Goal: Information Seeking & Learning: Learn about a topic

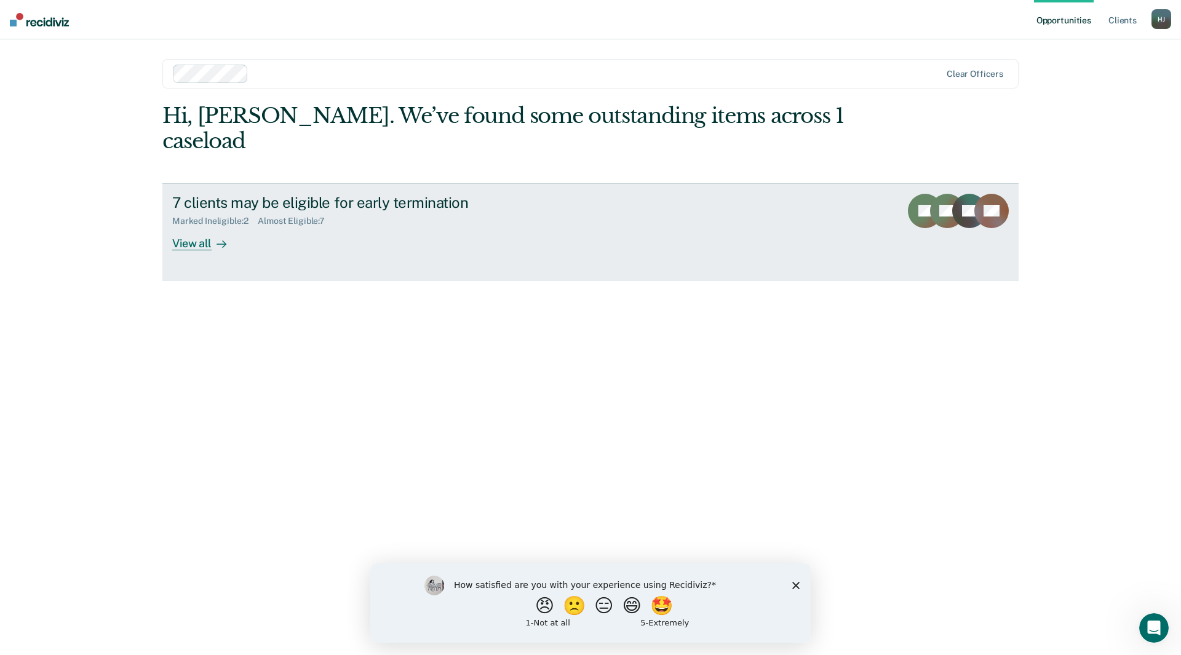
click at [207, 226] on div "View all" at bounding box center [206, 238] width 69 height 24
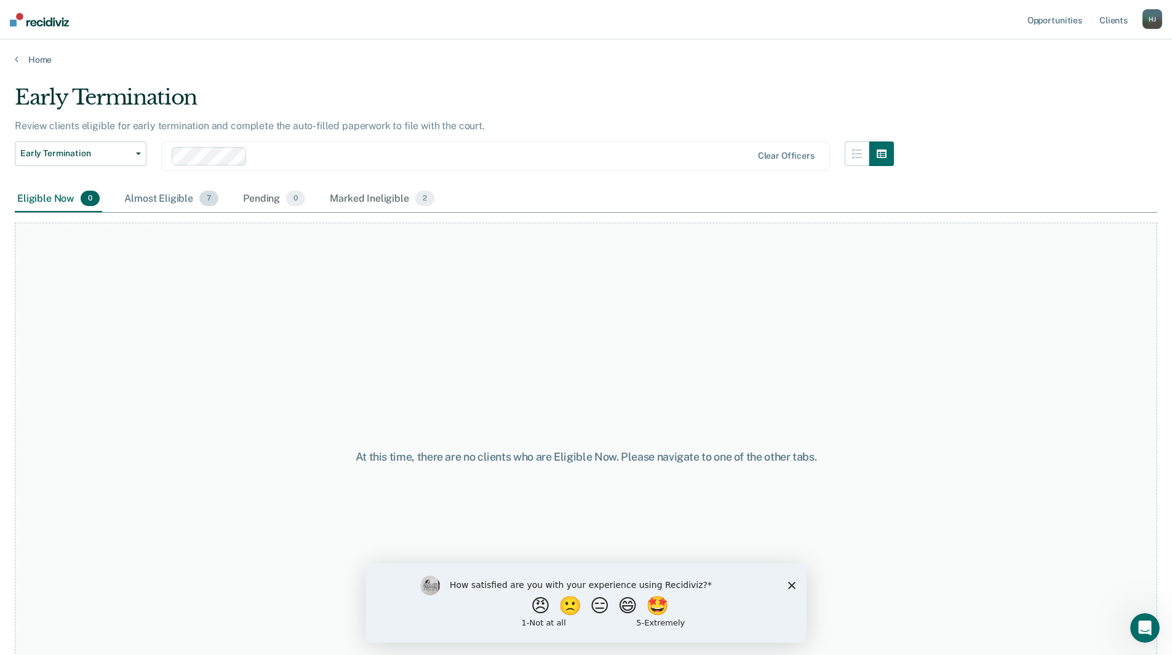
click at [198, 209] on div "Almost Eligible 7" at bounding box center [171, 199] width 99 height 27
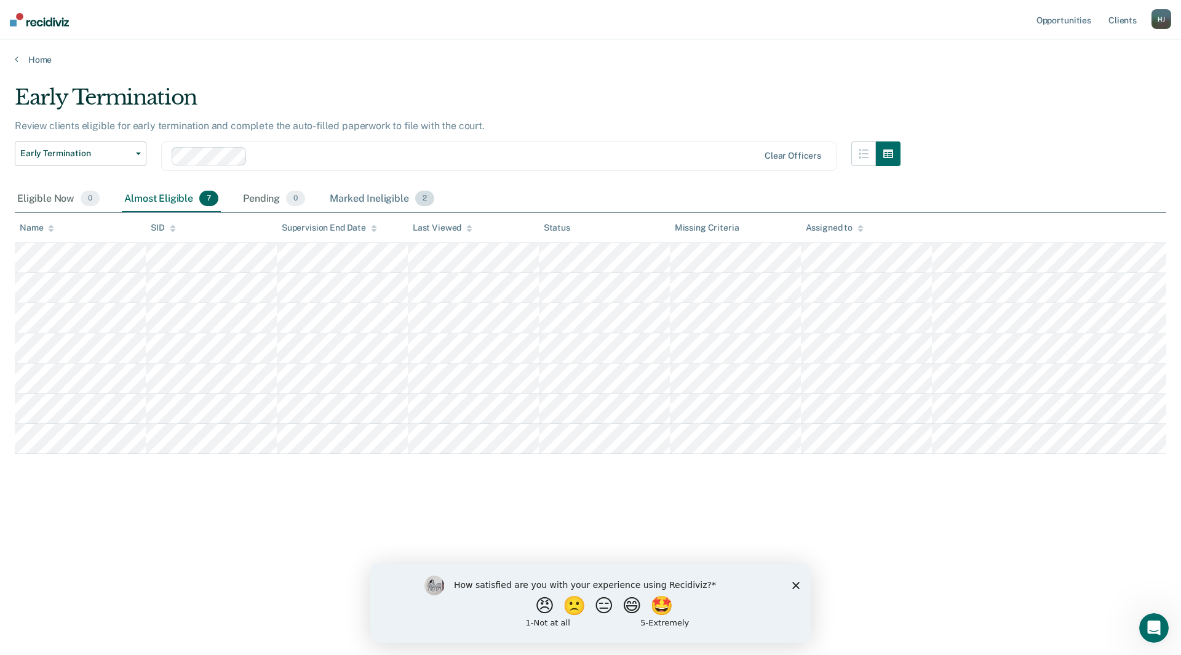
click at [335, 195] on div "Marked Ineligible 2" at bounding box center [381, 199] width 109 height 27
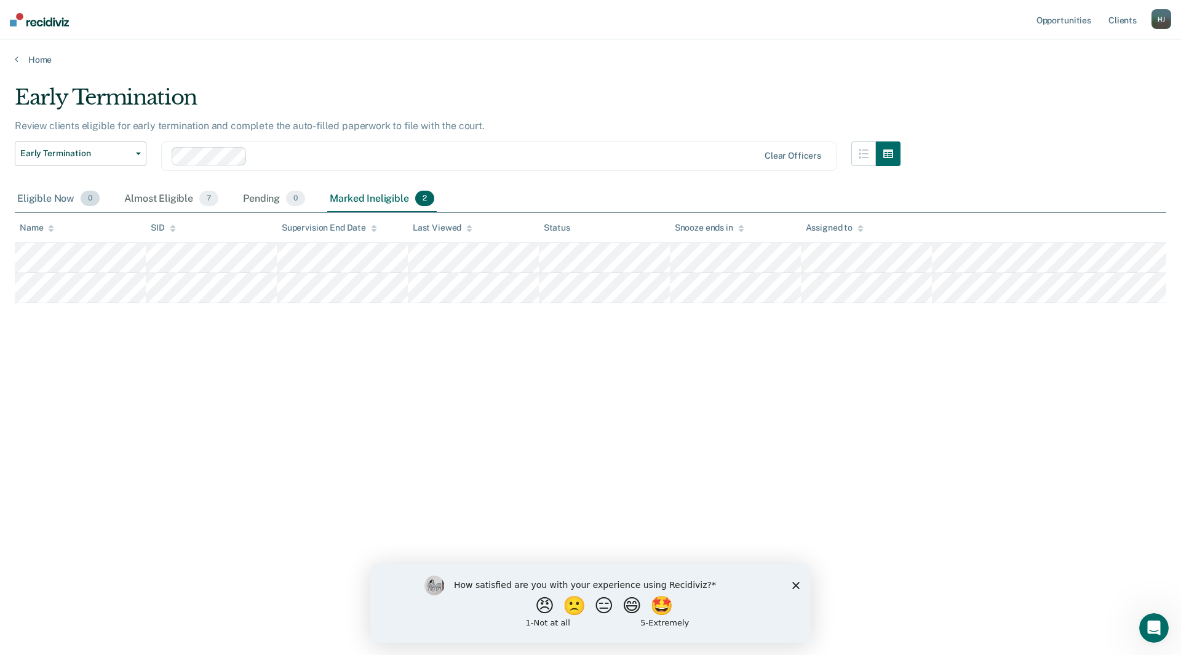
click at [47, 193] on div "Eligible Now 0" at bounding box center [58, 199] width 87 height 27
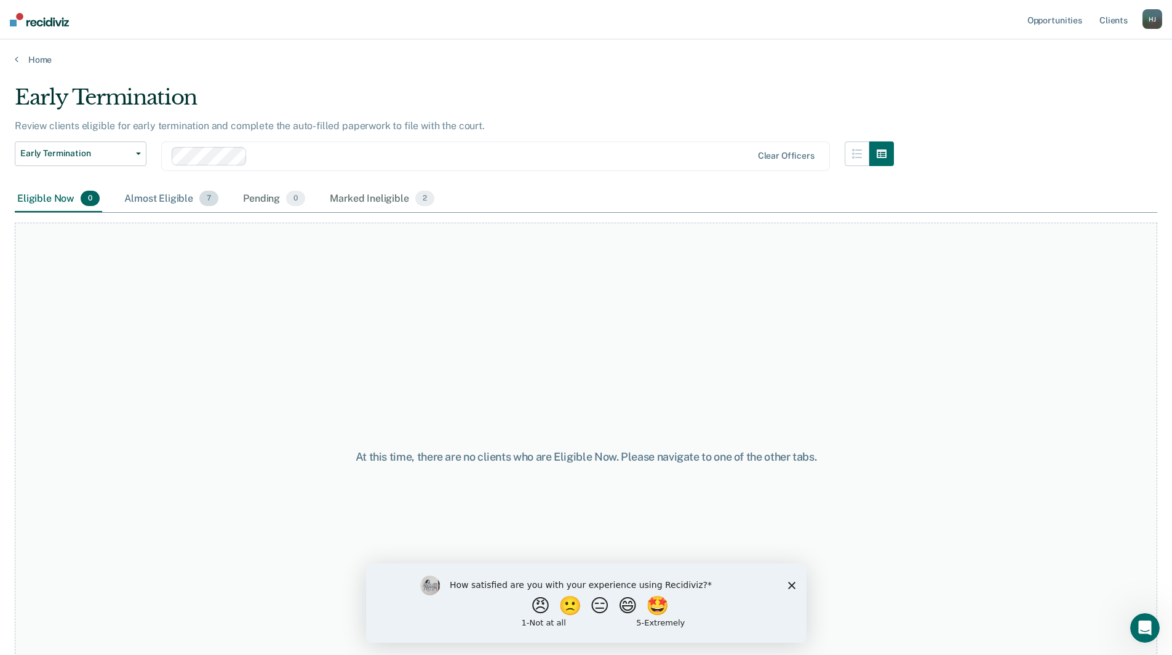
click at [161, 199] on div "Almost Eligible 7" at bounding box center [171, 199] width 99 height 27
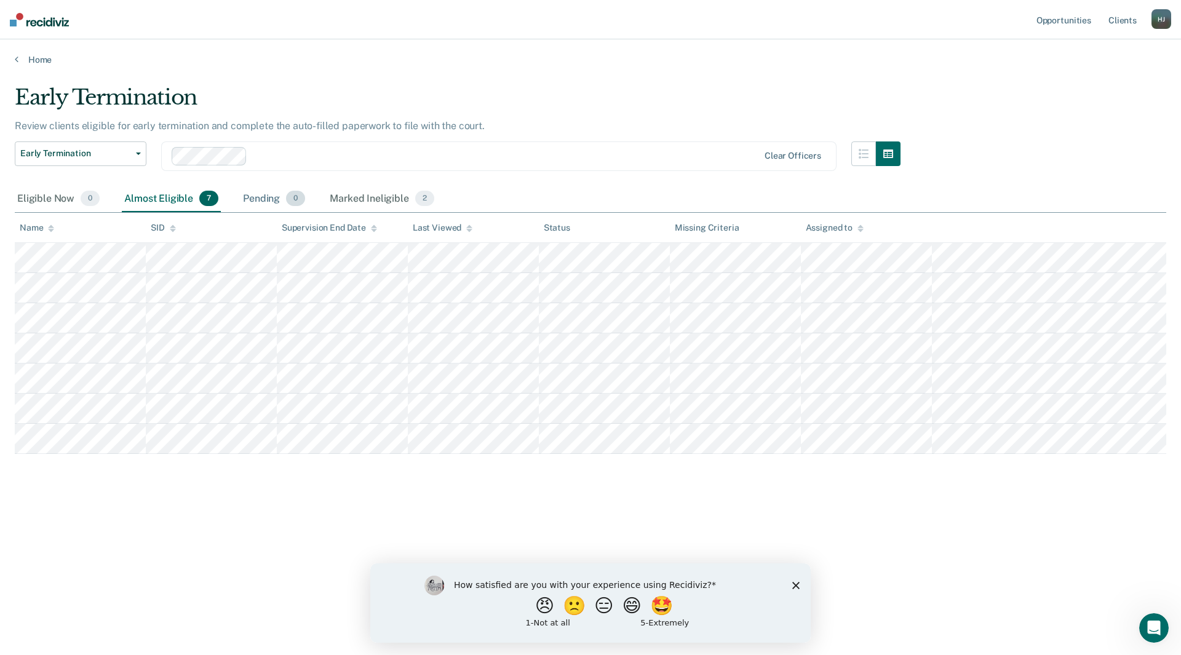
click at [266, 196] on div "Pending 0" at bounding box center [274, 199] width 67 height 27
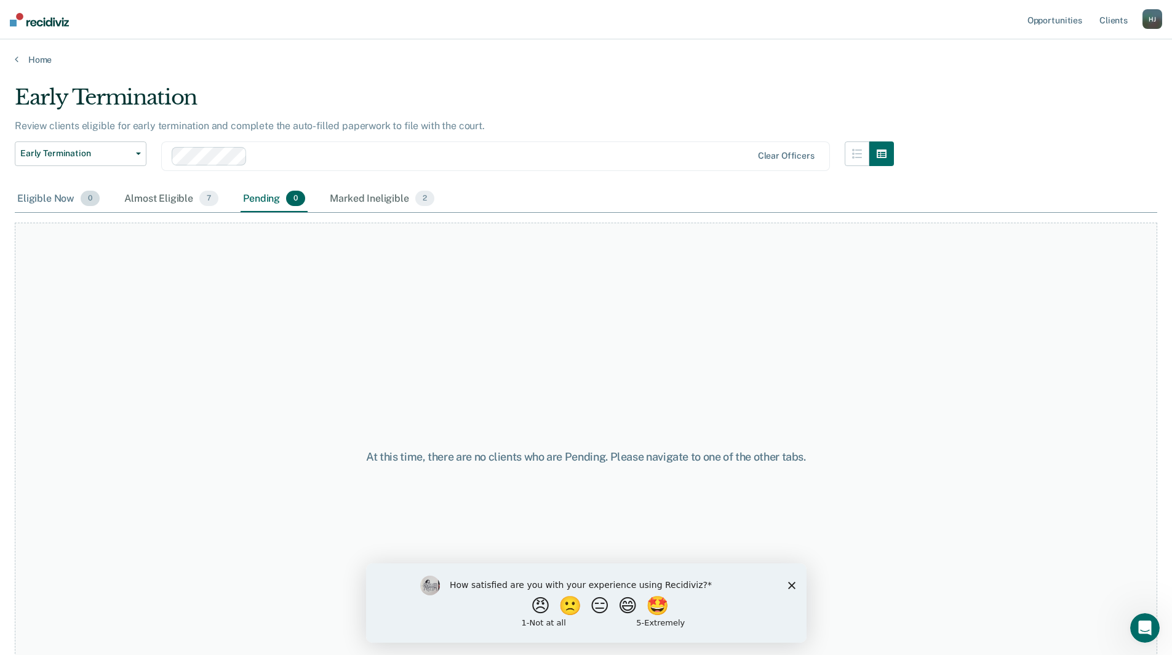
click at [57, 209] on div "Eligible Now 0" at bounding box center [58, 199] width 87 height 27
click at [861, 159] on button "button" at bounding box center [857, 153] width 25 height 25
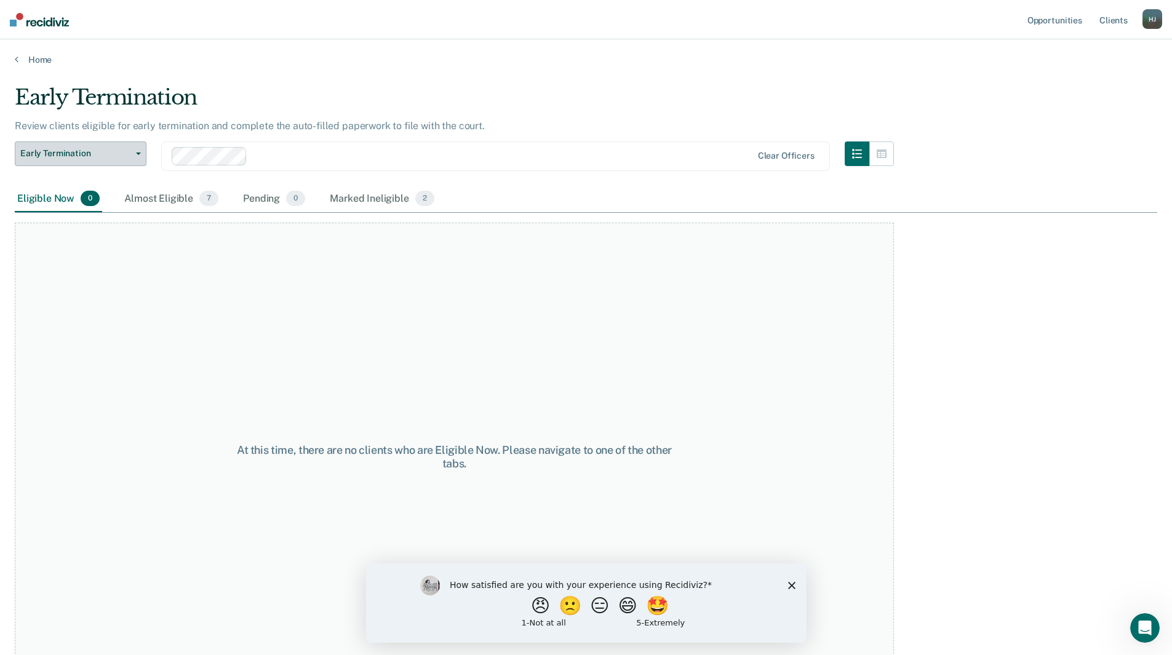
click at [113, 158] on span "Early Termination" at bounding box center [75, 153] width 111 height 10
click at [111, 118] on div "Early Termination" at bounding box center [454, 102] width 879 height 35
click at [351, 189] on div "Marked Ineligible 2" at bounding box center [381, 199] width 109 height 27
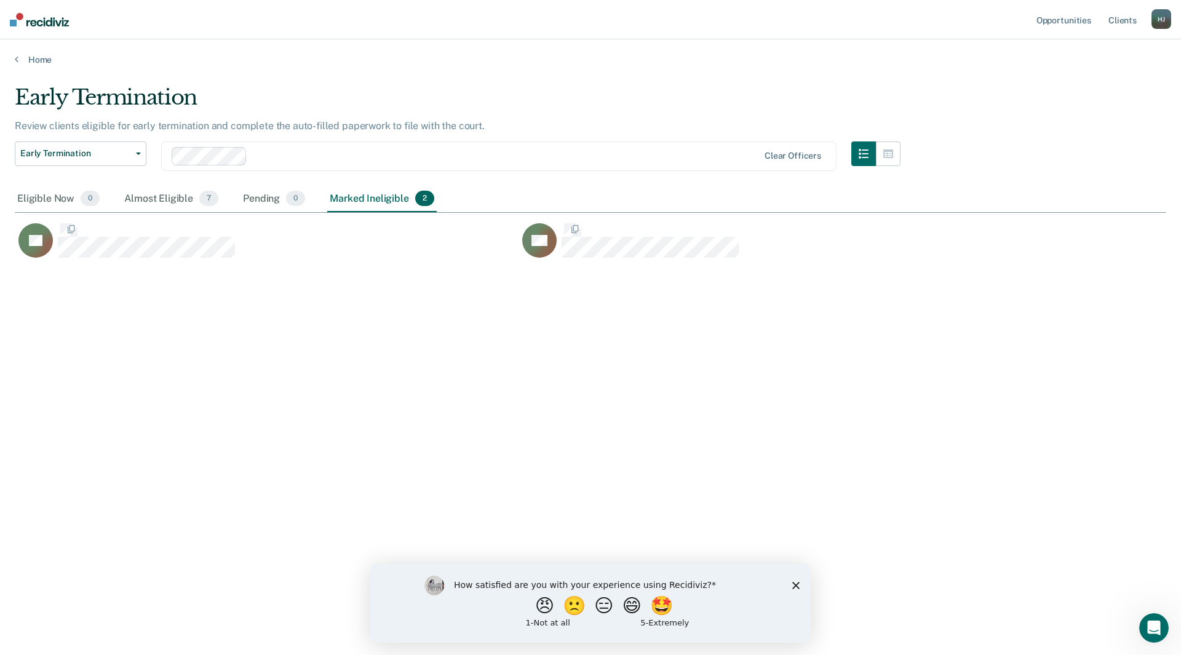
scroll to position [469, 1142]
click at [385, 437] on div "Early Termination Review clients eligible for early termination and complete th…" at bounding box center [591, 324] width 1152 height 478
click at [178, 200] on div "Almost Eligible 7" at bounding box center [171, 199] width 99 height 27
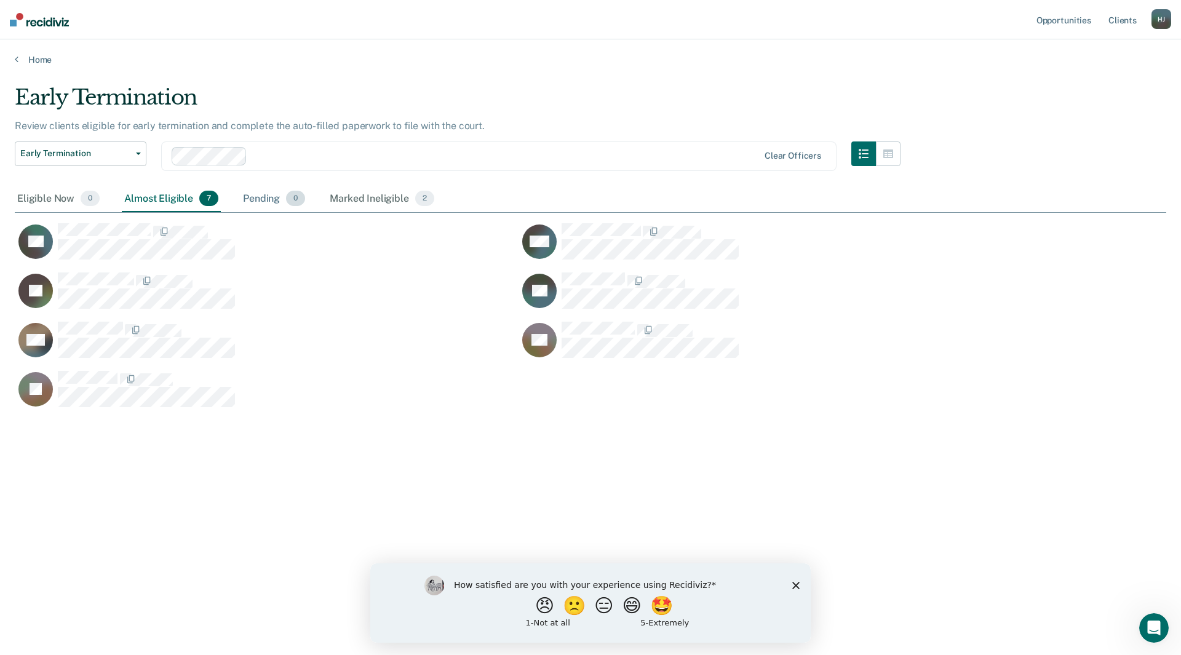
click at [260, 198] on div "Pending 0" at bounding box center [274, 199] width 67 height 27
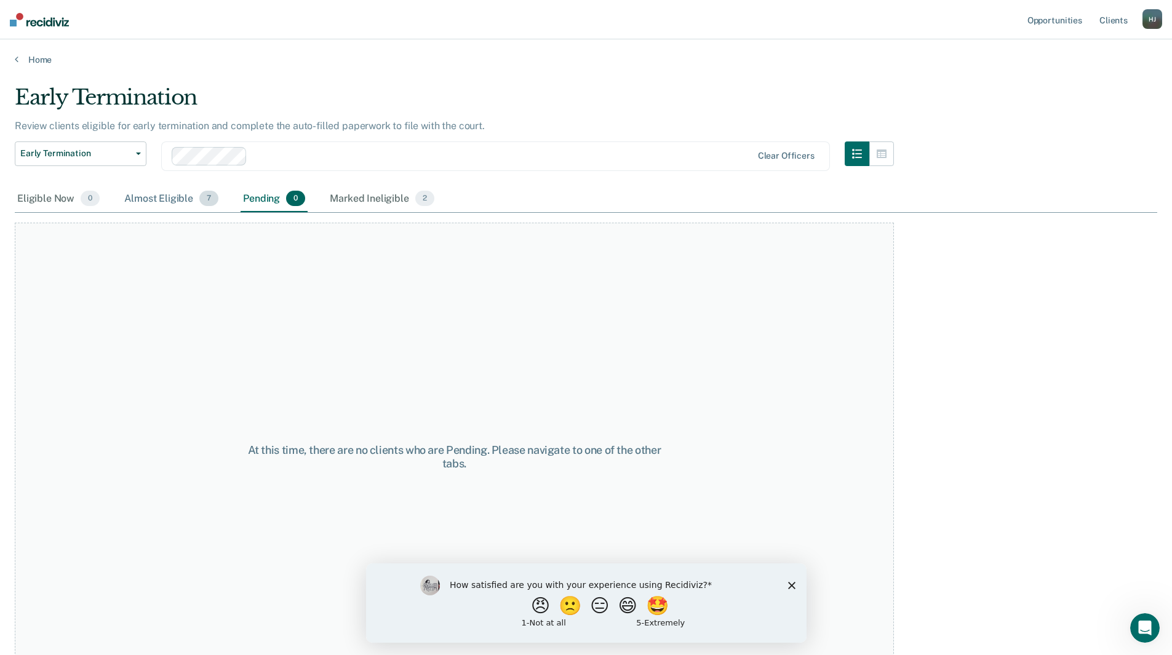
click at [165, 201] on div "Almost Eligible 7" at bounding box center [171, 199] width 99 height 27
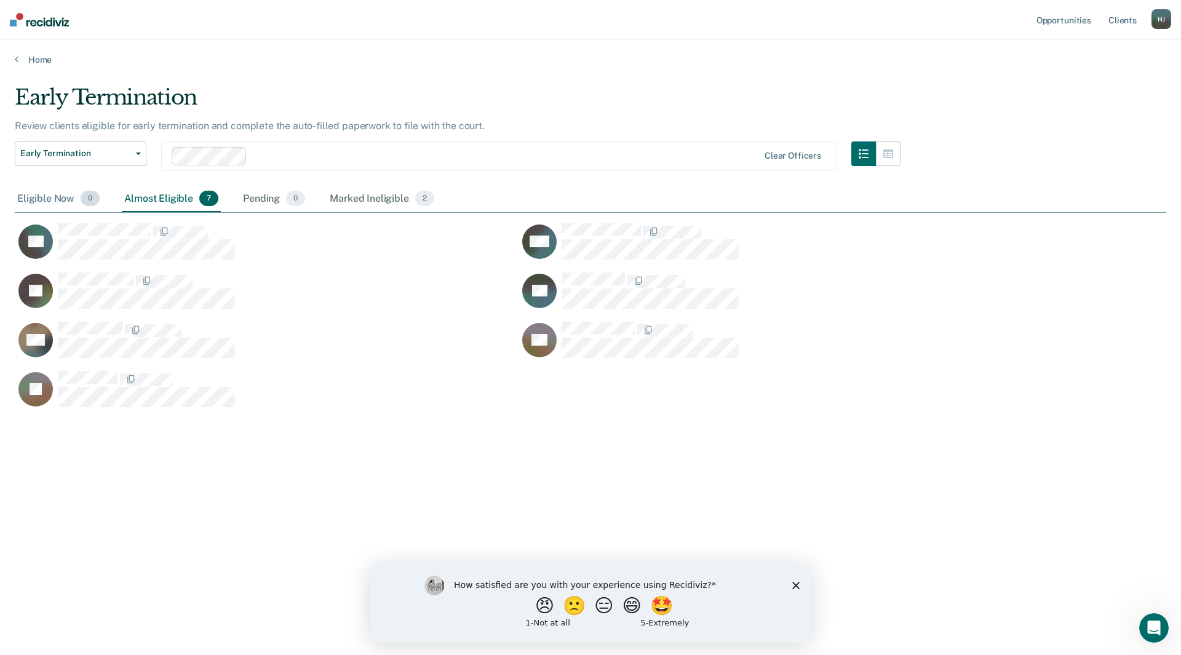
click at [54, 206] on div "Eligible Now 0" at bounding box center [58, 199] width 87 height 27
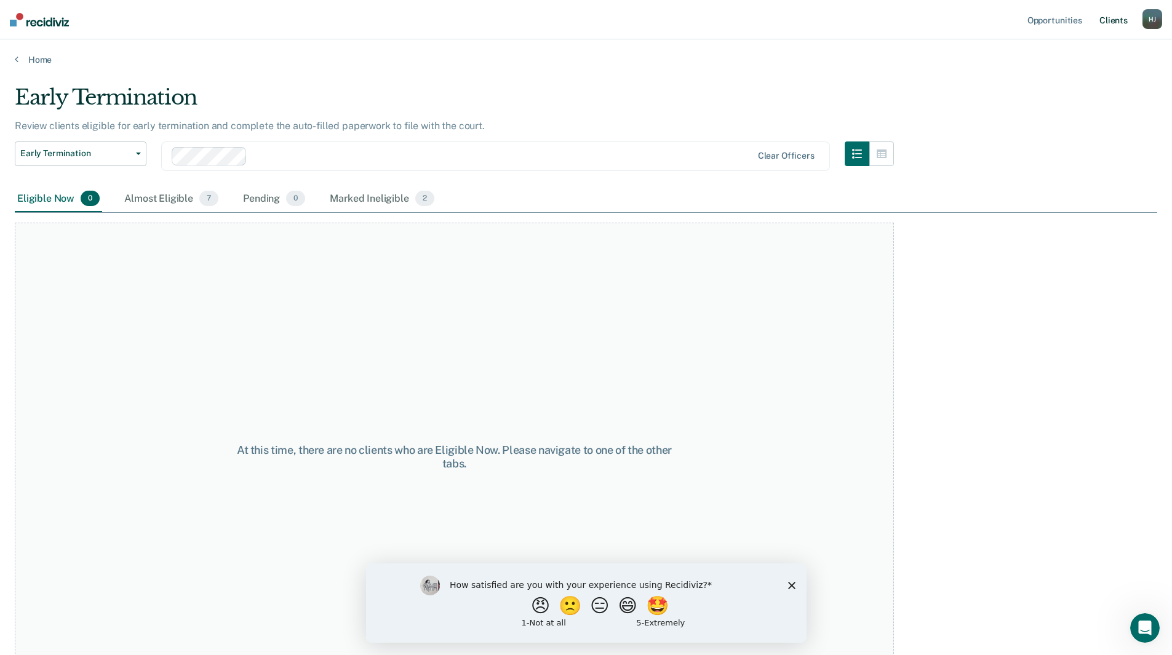
click at [1107, 21] on link "Client s" at bounding box center [1113, 19] width 33 height 39
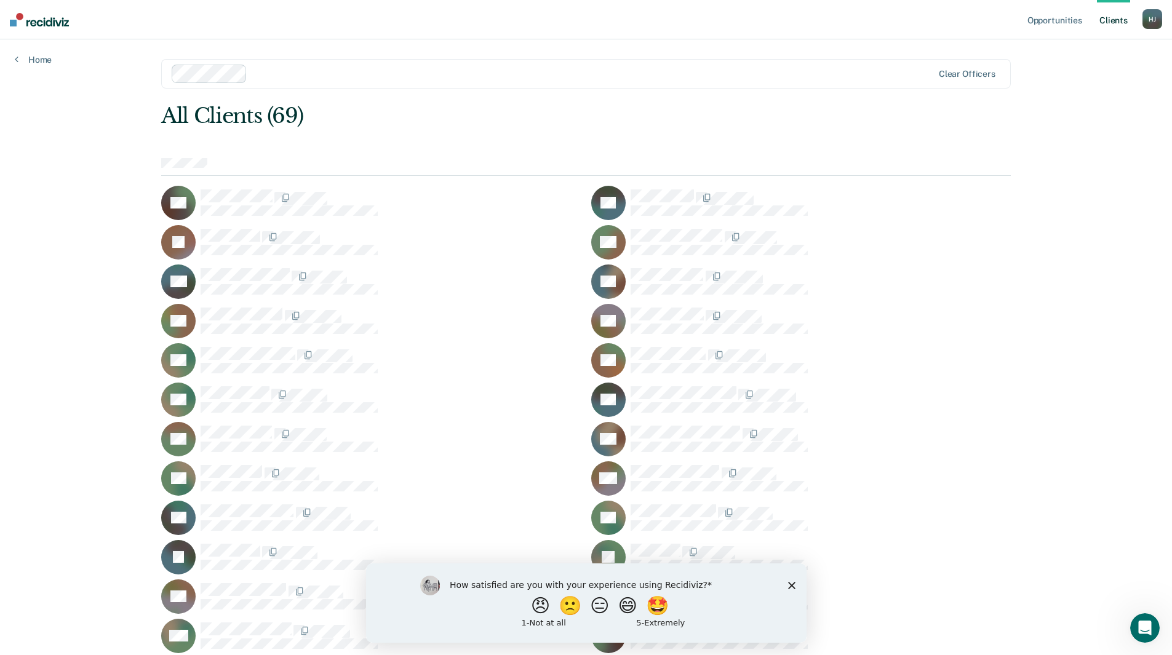
scroll to position [308, 0]
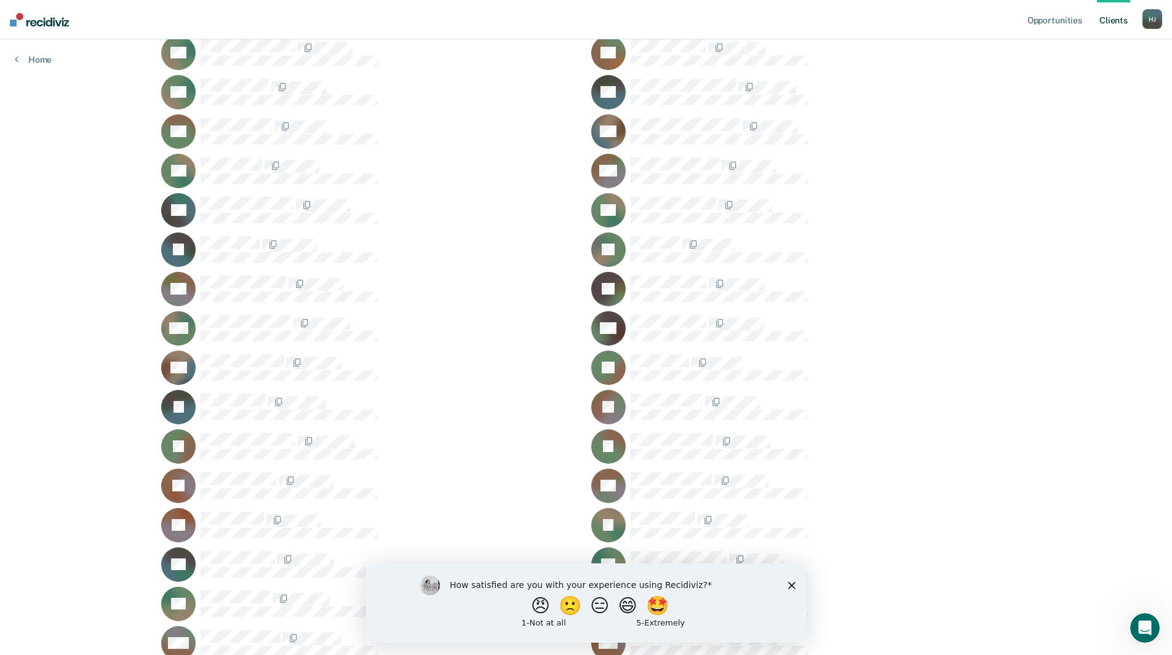
click at [792, 587] on polygon "Close survey" at bounding box center [790, 584] width 7 height 7
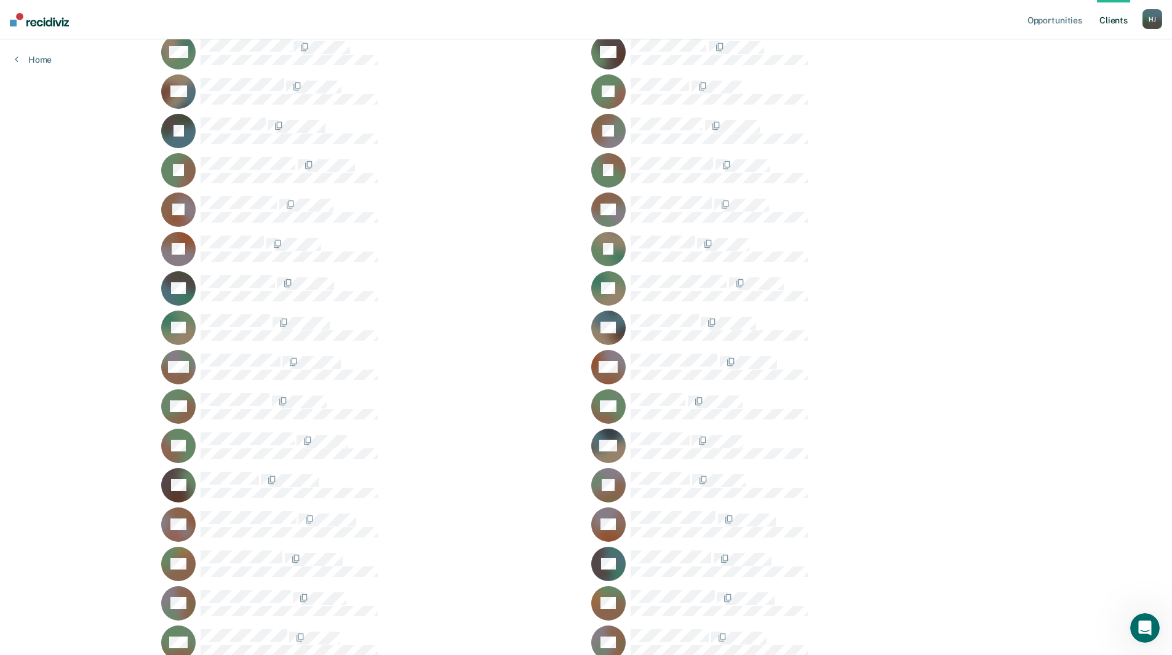
scroll to position [582, 0]
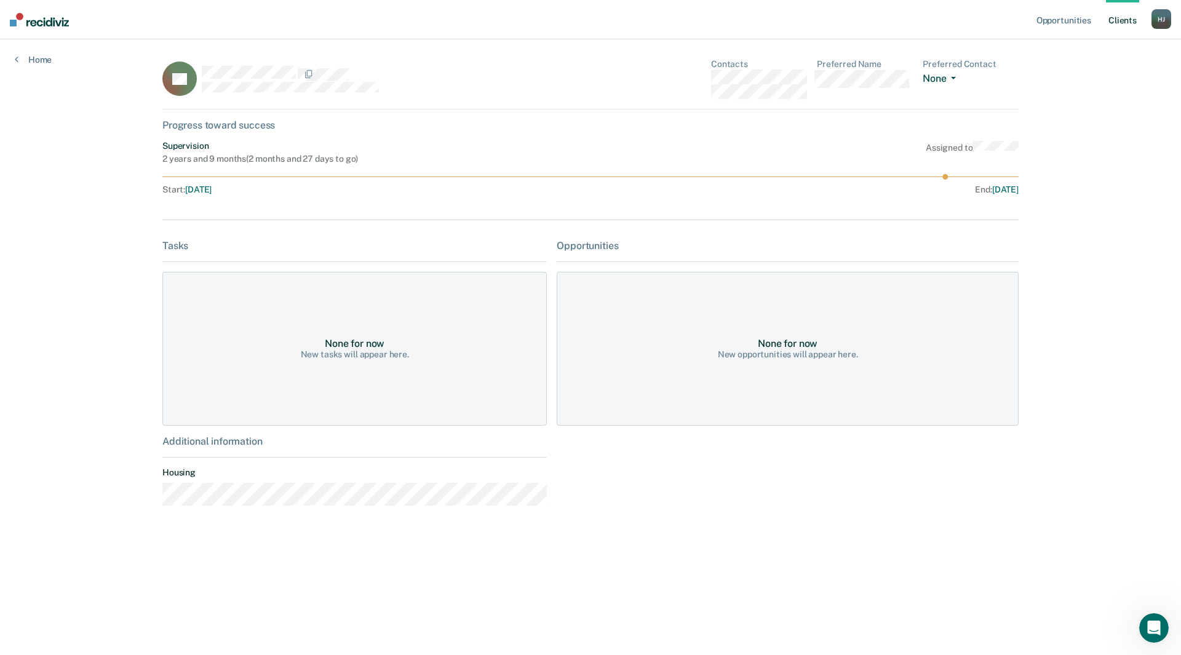
click at [942, 81] on button "None" at bounding box center [942, 80] width 38 height 14
click at [519, 177] on icon at bounding box center [590, 177] width 856 height 6
click at [371, 349] on div "New tasks will appear here." at bounding box center [355, 354] width 108 height 10
click at [853, 356] on div "New opportunities will appear here." at bounding box center [788, 354] width 140 height 10
click at [20, 62] on link "Home" at bounding box center [33, 59] width 37 height 11
